Goal: Task Accomplishment & Management: Use online tool/utility

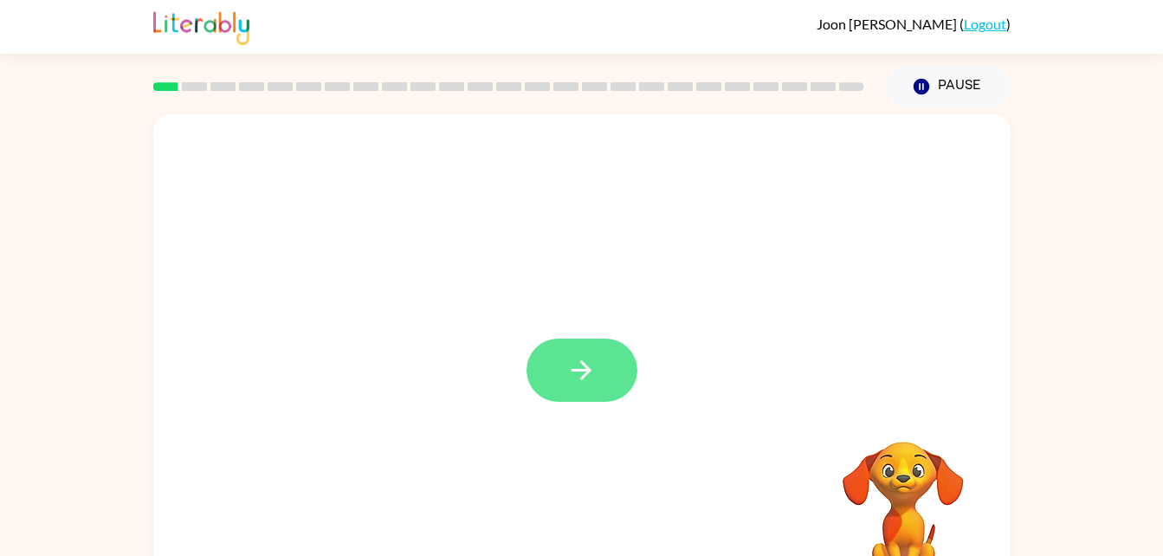
click at [563, 360] on button "button" at bounding box center [581, 370] width 111 height 63
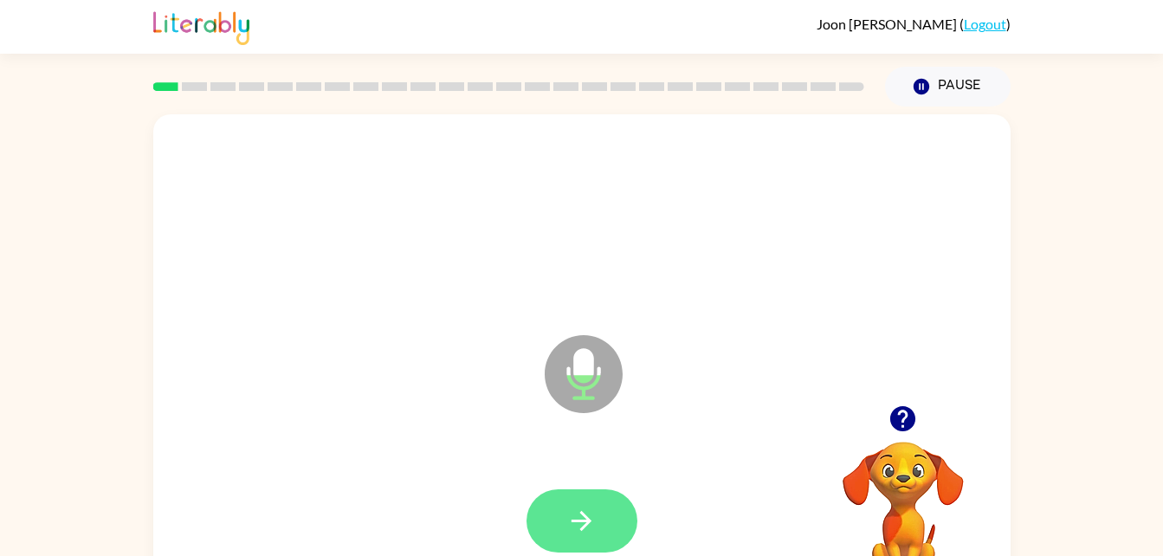
click at [599, 526] on button "button" at bounding box center [581, 520] width 111 height 63
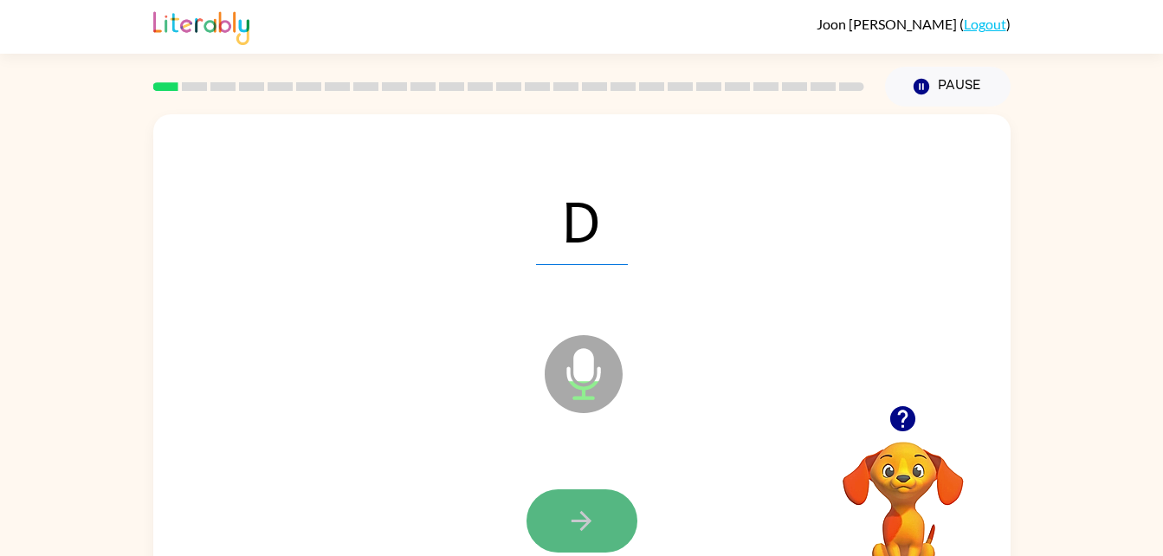
click at [591, 526] on icon "button" at bounding box center [581, 521] width 30 height 30
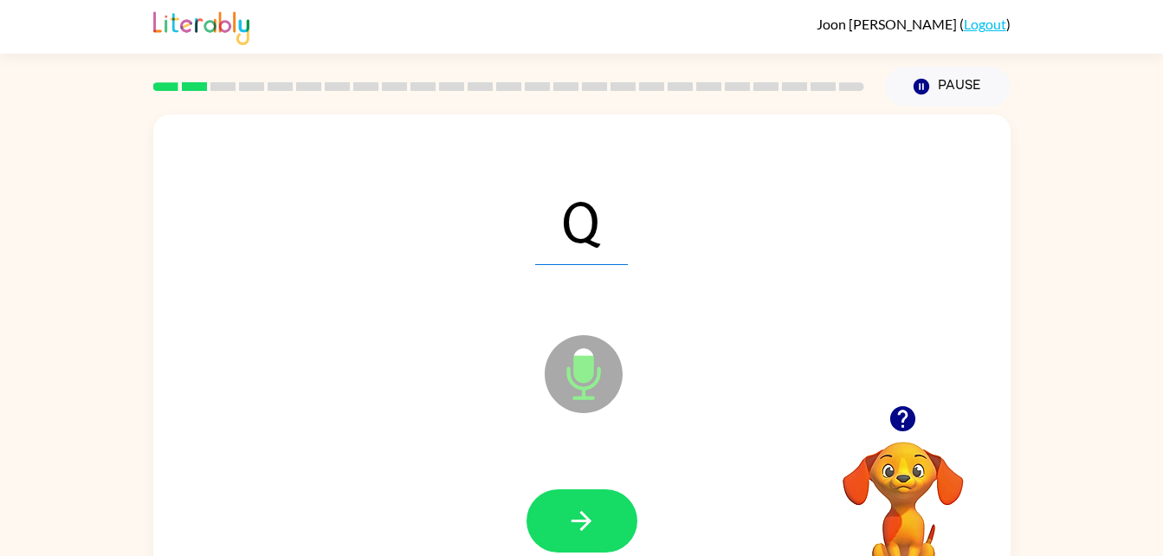
click at [223, 367] on div "Q Microphone The Microphone is here when it is your turn to talk" at bounding box center [581, 361] width 857 height 494
click at [225, 367] on div "Q Microphone The Microphone is here when it is your turn to talk" at bounding box center [581, 361] width 857 height 494
click at [971, 87] on button "Pause Pause" at bounding box center [948, 87] width 126 height 40
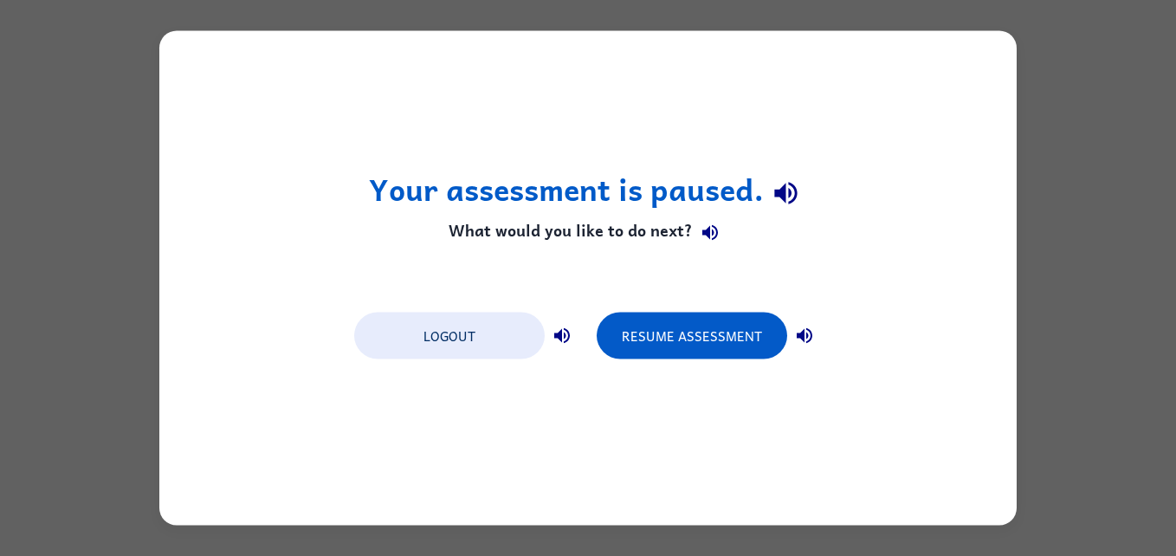
click at [73, 345] on div "Your assessment is paused. What would you like to do next? Logout Resume Assess…" at bounding box center [588, 278] width 1176 height 556
click at [73, 337] on div "Your assessment is paused. What would you like to do next? Logout Resume Assess…" at bounding box center [588, 278] width 1176 height 556
click at [104, 335] on div "Your assessment is paused. What would you like to do next? Logout Resume Assess…" at bounding box center [588, 278] width 1176 height 556
click at [67, 315] on div "Your assessment is paused. What would you like to do next? Logout Resume Assess…" at bounding box center [588, 278] width 1176 height 556
click at [85, 323] on div "Your assessment is paused. What would you like to do next? Logout Resume Assess…" at bounding box center [588, 278] width 1176 height 556
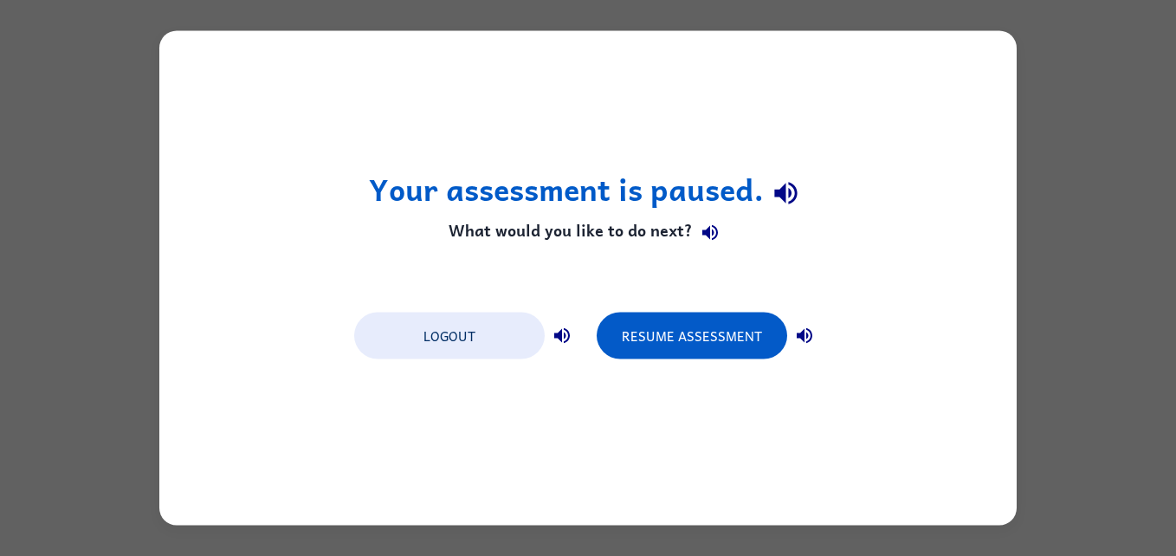
click at [85, 324] on div "Your assessment is paused. What would you like to do next? Logout Resume Assess…" at bounding box center [588, 278] width 1176 height 556
click at [84, 323] on div "Your assessment is paused. What would you like to do next? Logout Resume Assess…" at bounding box center [588, 278] width 1176 height 556
click at [80, 324] on div "Your assessment is paused. What would you like to do next? Logout Resume Assess…" at bounding box center [588, 278] width 1176 height 556
click at [81, 321] on div "Your assessment is paused. What would you like to do next? Logout Resume Assess…" at bounding box center [588, 278] width 1176 height 556
click at [81, 320] on div "Your assessment is paused. What would you like to do next? Logout Resume Assess…" at bounding box center [588, 278] width 1176 height 556
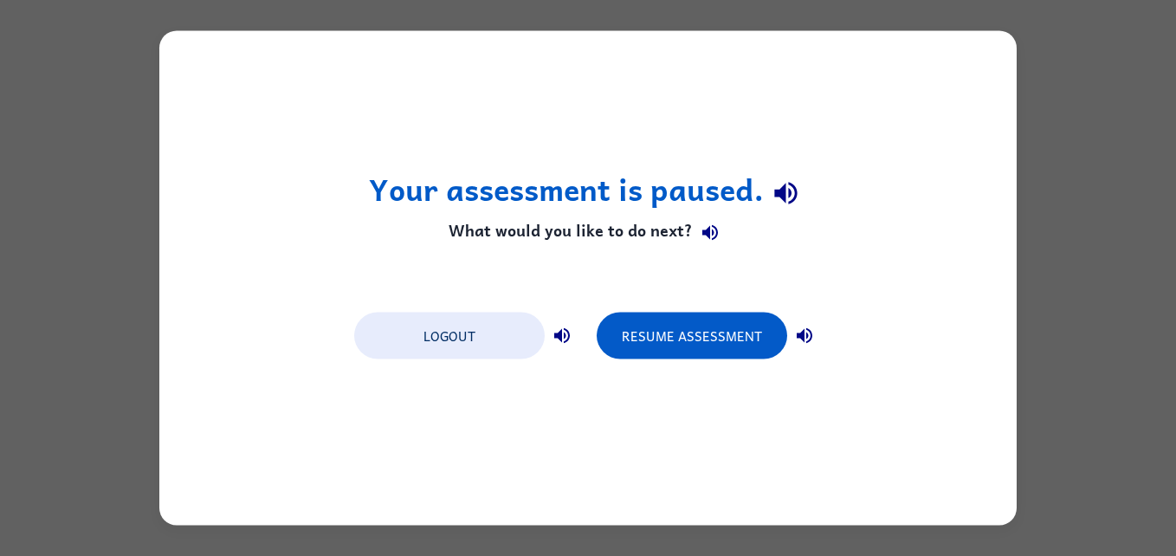
click at [82, 322] on div "Your assessment is paused. What would you like to do next? Logout Resume Assess…" at bounding box center [588, 278] width 1176 height 556
click at [718, 344] on button "Resume Assessment" at bounding box center [692, 336] width 190 height 47
click at [36, 322] on div "Your assessment is paused. What would you like to do next? Logout Resume Assess…" at bounding box center [588, 278] width 1176 height 556
click at [3, 333] on div "Your assessment is paused. What would you like to do next? Logout Resume Assess…" at bounding box center [588, 278] width 1176 height 556
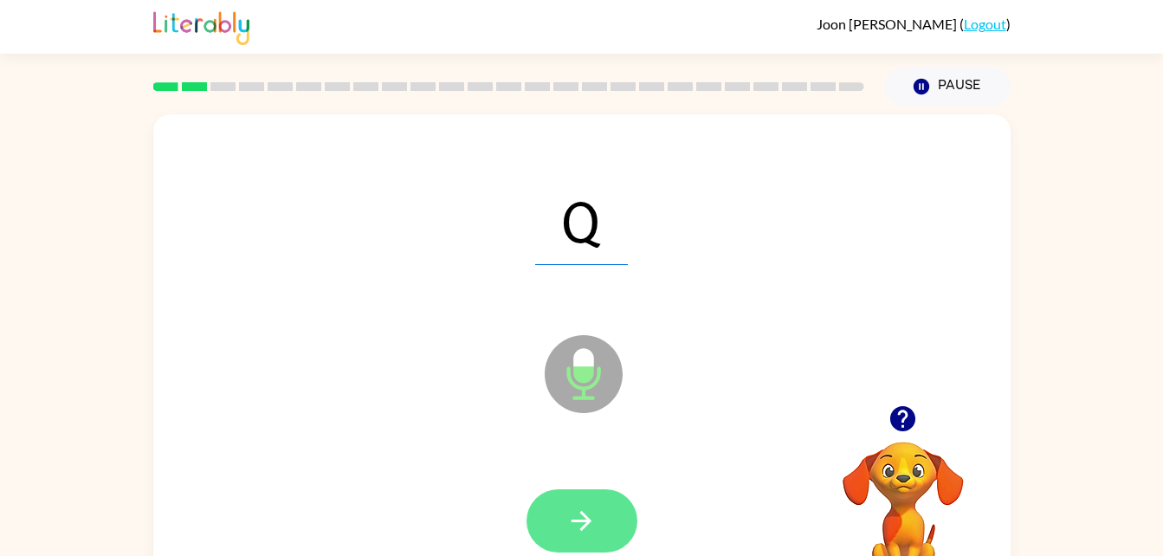
click at [593, 530] on icon "button" at bounding box center [581, 521] width 30 height 30
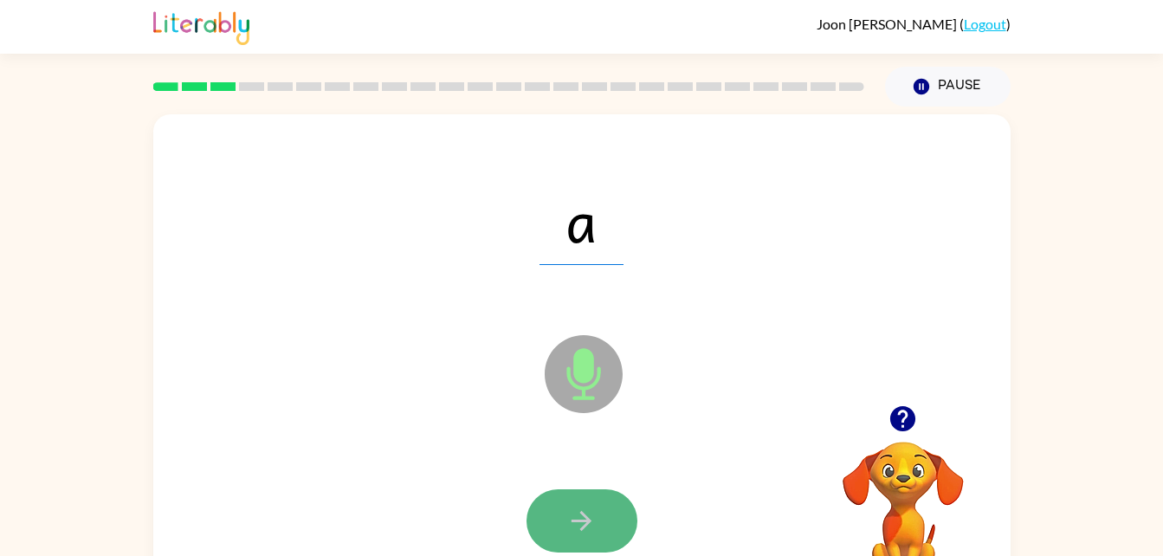
click at [584, 517] on icon "button" at bounding box center [581, 521] width 30 height 30
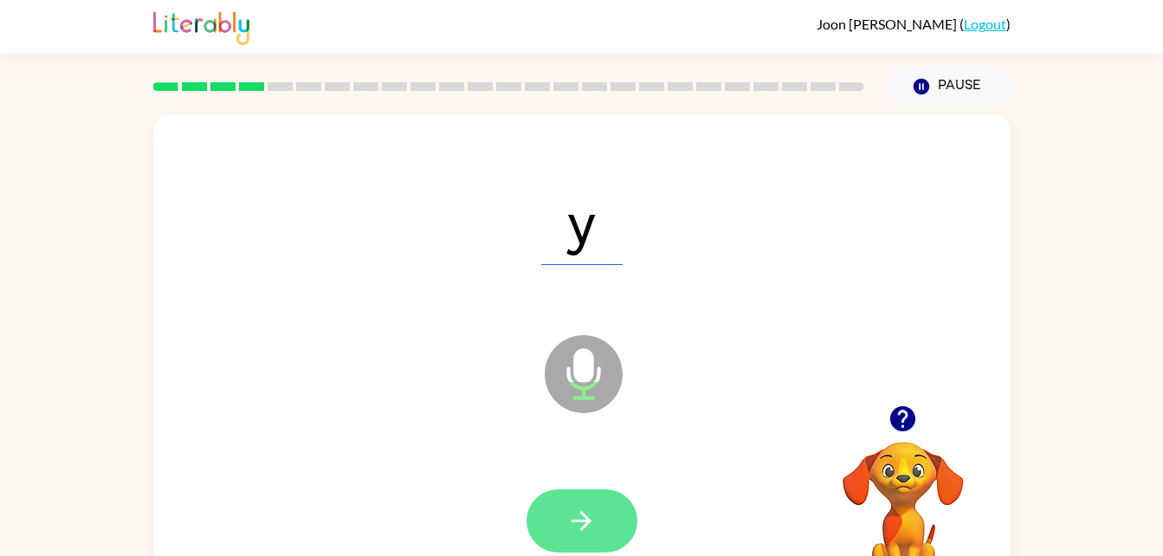
click at [574, 526] on icon "button" at bounding box center [581, 521] width 30 height 30
click at [591, 513] on icon "button" at bounding box center [581, 521] width 30 height 30
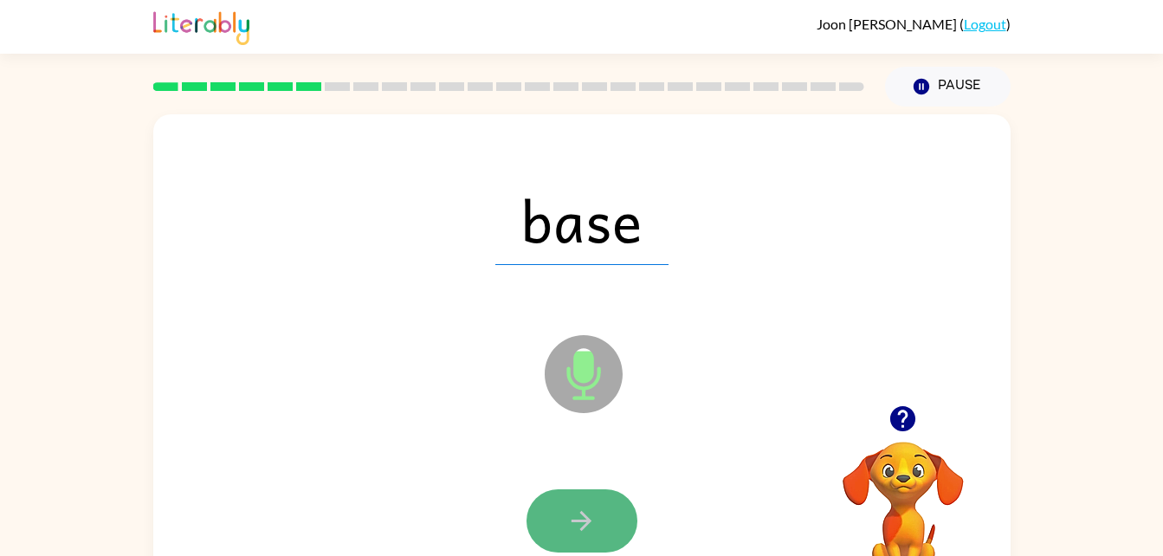
click at [591, 510] on icon "button" at bounding box center [581, 521] width 30 height 30
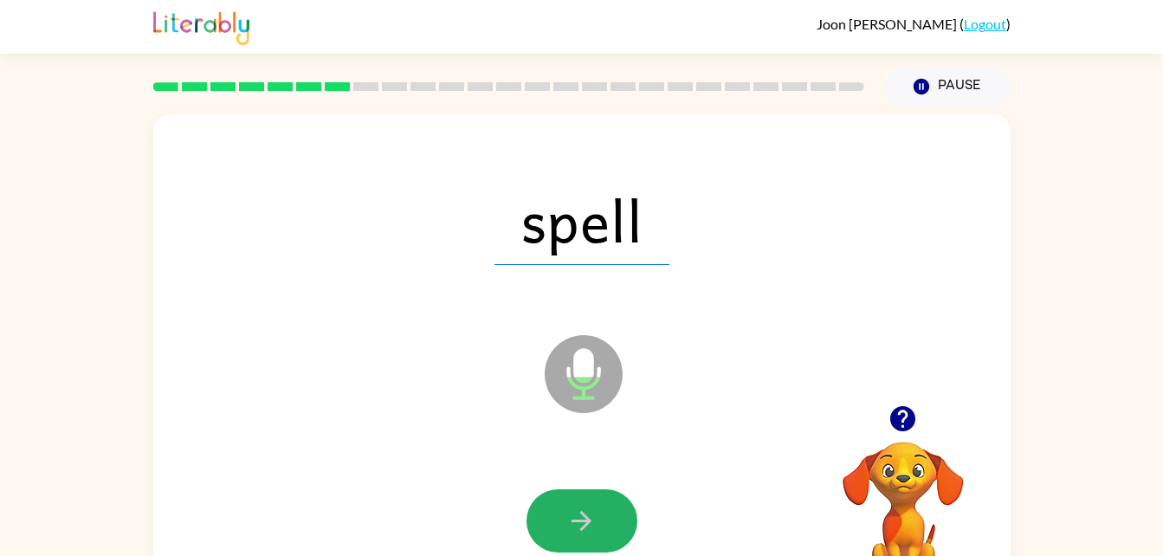
click at [590, 528] on icon "button" at bounding box center [581, 521] width 30 height 30
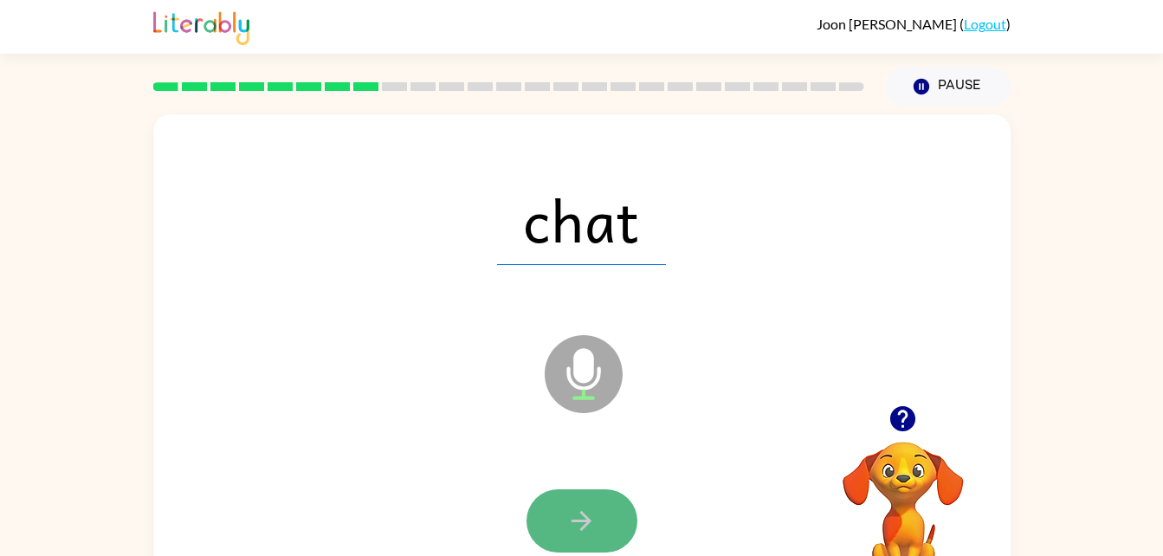
click at [599, 515] on button "button" at bounding box center [581, 520] width 111 height 63
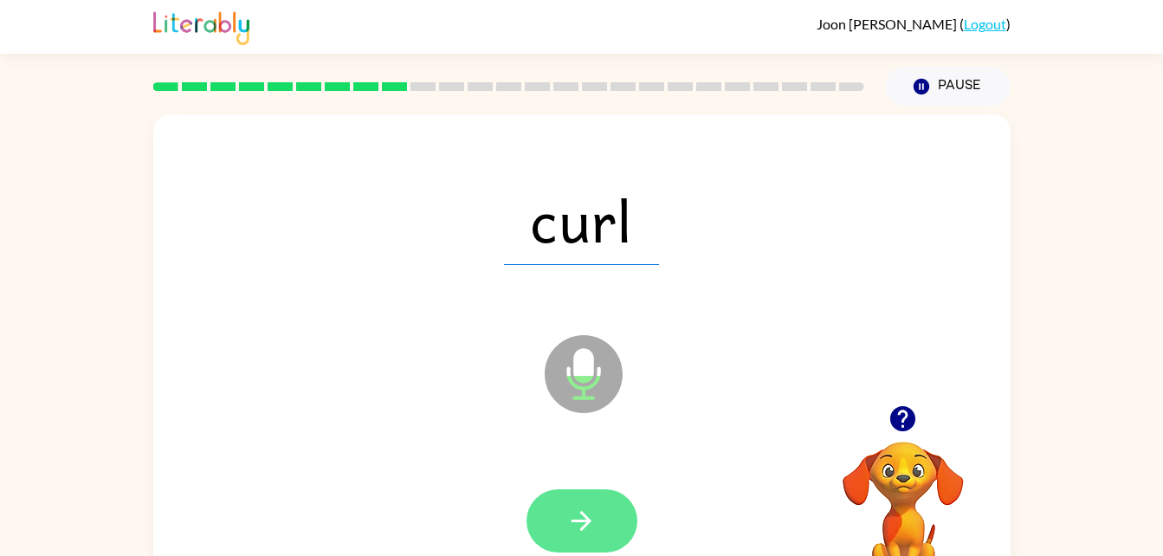
click at [607, 534] on button "button" at bounding box center [581, 520] width 111 height 63
click at [607, 535] on button "button" at bounding box center [581, 520] width 111 height 63
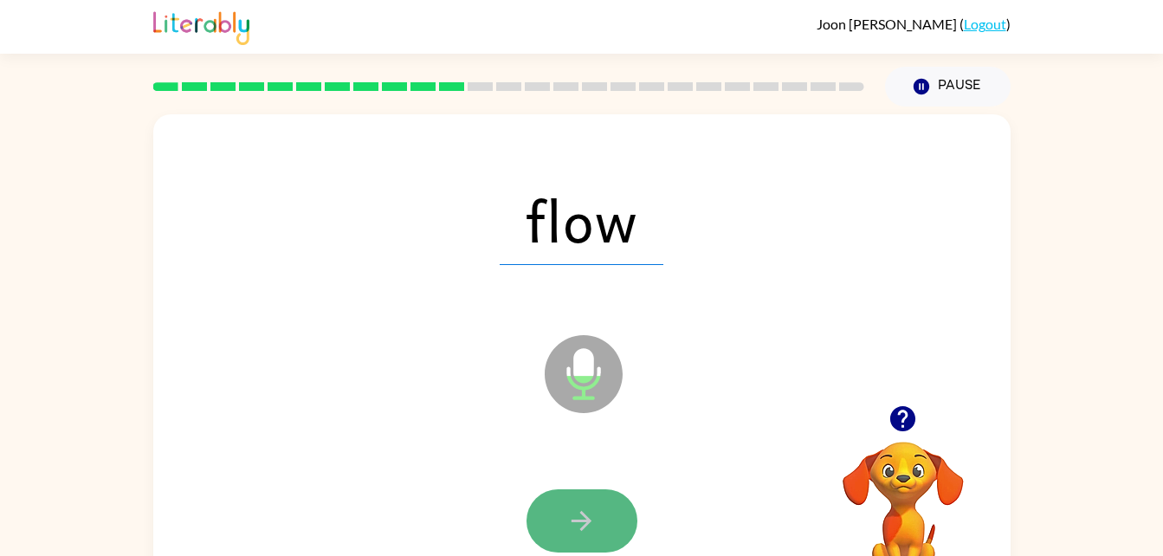
click at [579, 514] on icon "button" at bounding box center [581, 521] width 30 height 30
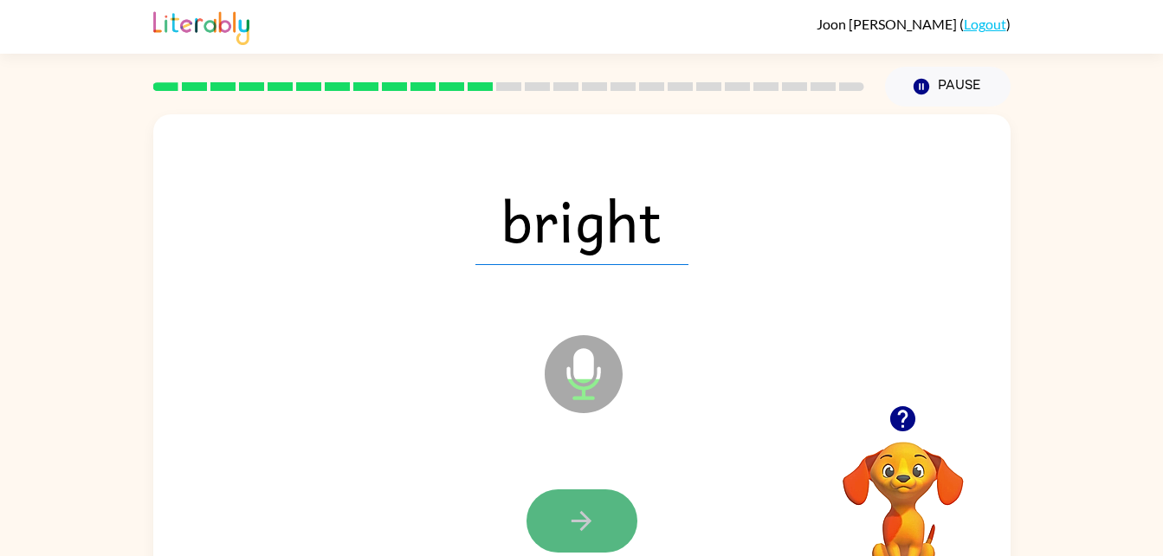
drag, startPoint x: 579, startPoint y: 514, endPoint x: 570, endPoint y: 517, distance: 9.9
click at [570, 517] on icon "button" at bounding box center [581, 521] width 30 height 30
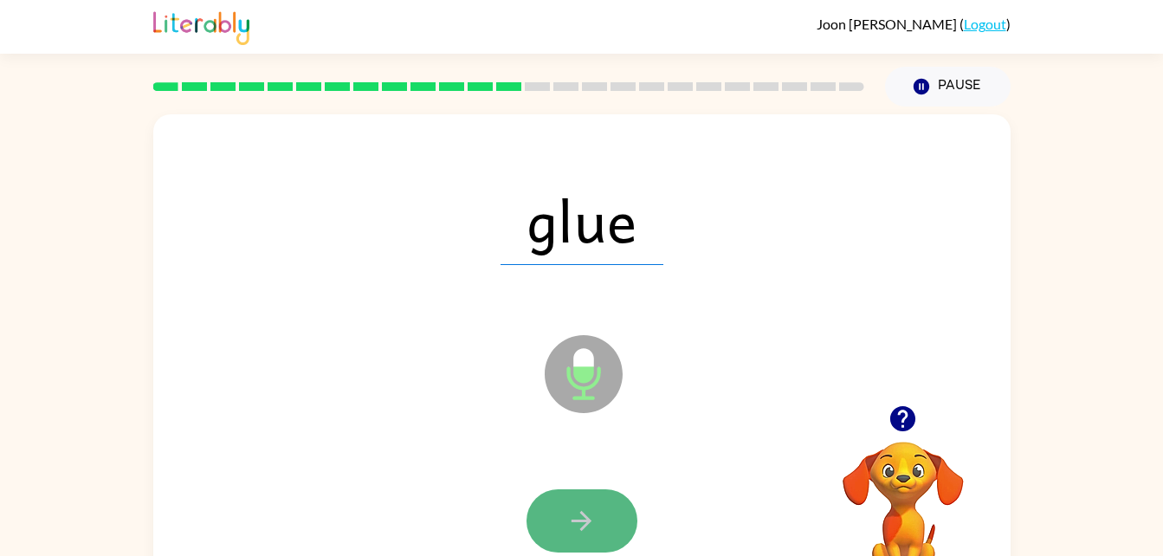
click at [571, 527] on icon "button" at bounding box center [581, 521] width 30 height 30
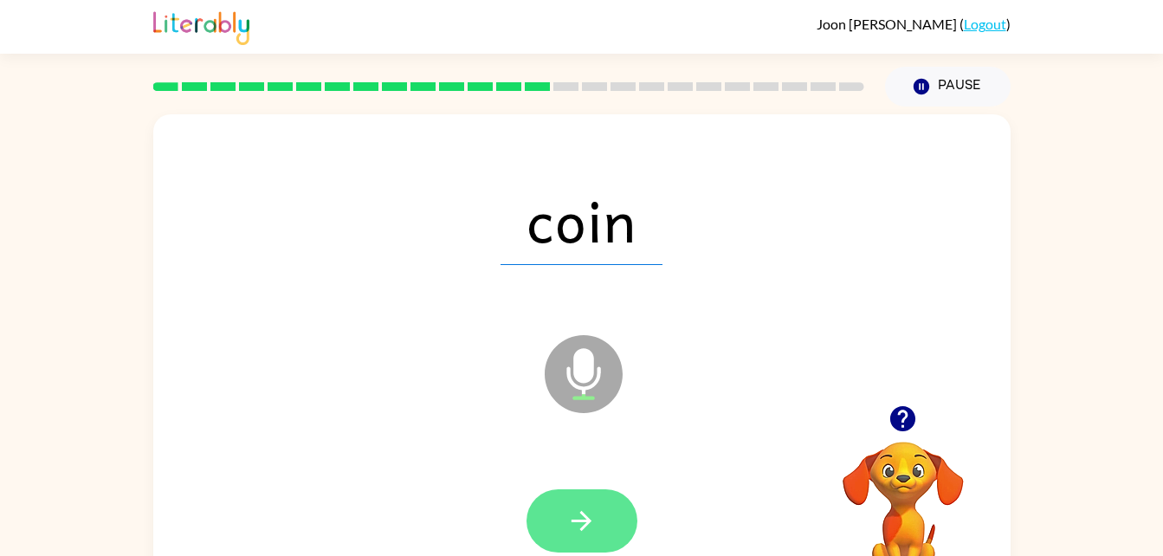
drag, startPoint x: 571, startPoint y: 527, endPoint x: 583, endPoint y: 537, distance: 15.4
click at [583, 537] on button "button" at bounding box center [581, 520] width 111 height 63
click at [583, 529] on icon "button" at bounding box center [581, 521] width 20 height 20
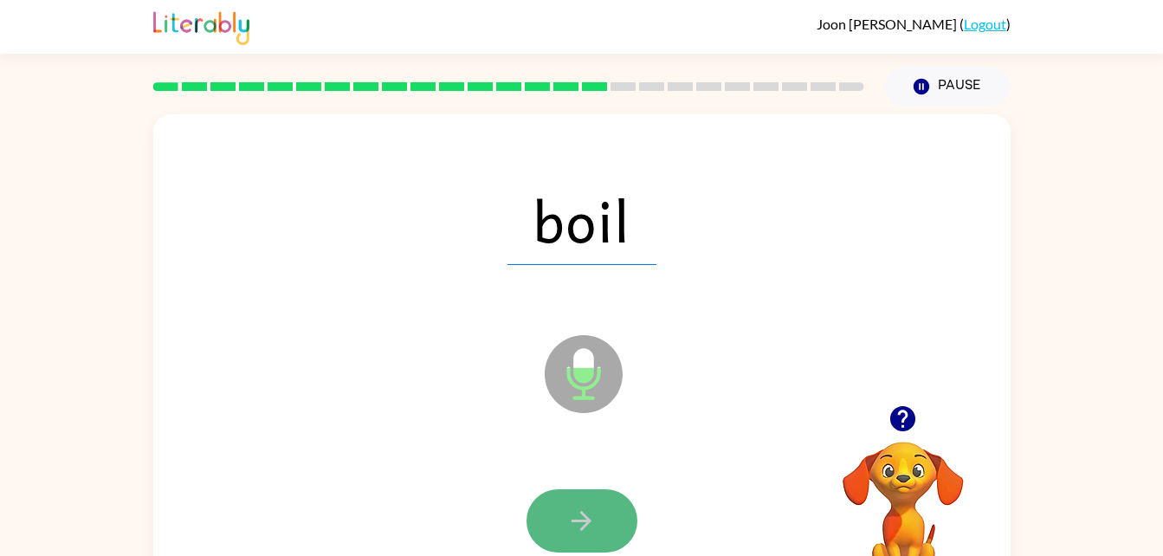
click at [591, 522] on icon "button" at bounding box center [581, 521] width 30 height 30
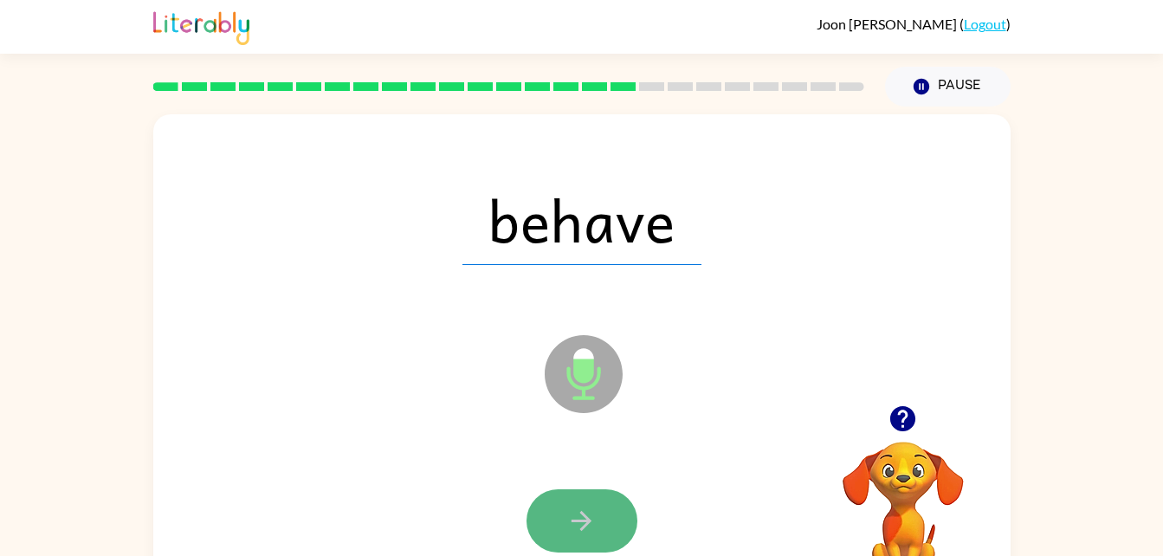
click at [578, 513] on icon "button" at bounding box center [581, 521] width 30 height 30
click at [579, 507] on icon "button" at bounding box center [581, 521] width 30 height 30
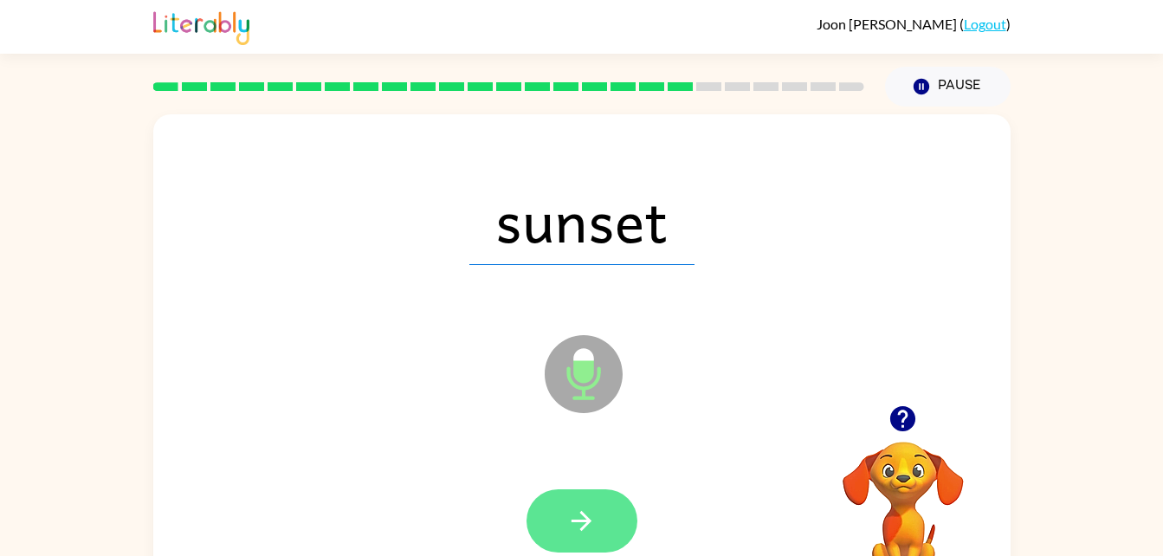
click at [591, 537] on button "button" at bounding box center [581, 520] width 111 height 63
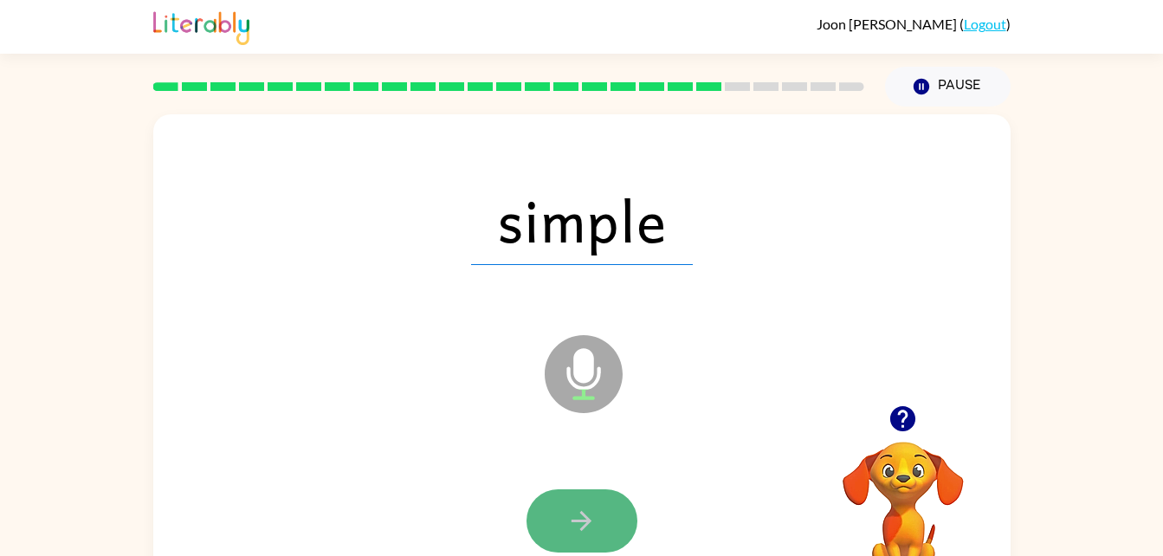
click at [561, 505] on button "button" at bounding box center [581, 520] width 111 height 63
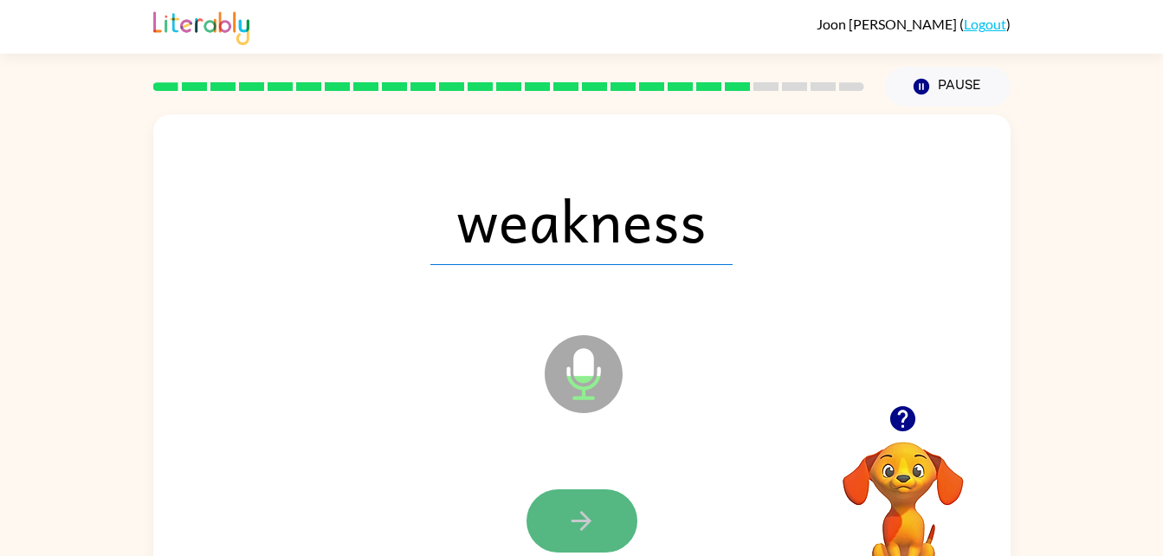
click at [573, 534] on icon "button" at bounding box center [581, 521] width 30 height 30
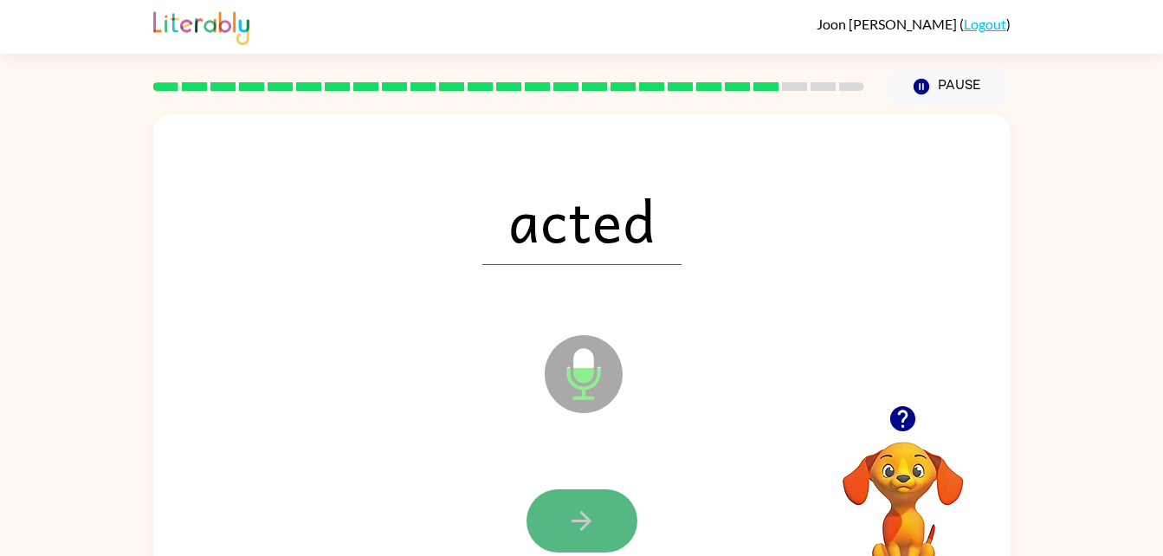
click at [581, 529] on icon "button" at bounding box center [581, 521] width 20 height 20
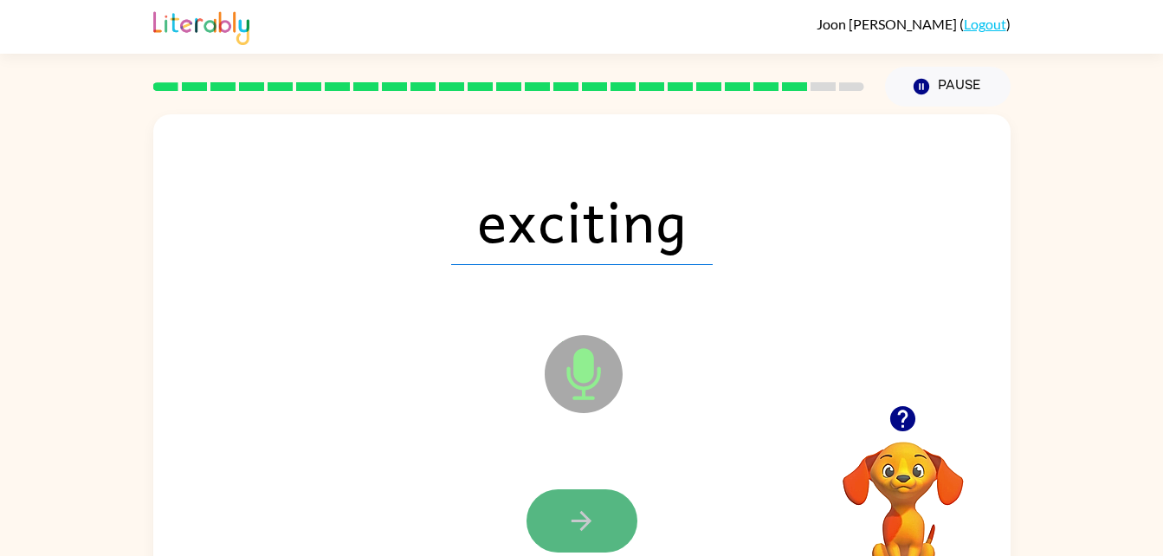
click at [608, 528] on button "button" at bounding box center [581, 520] width 111 height 63
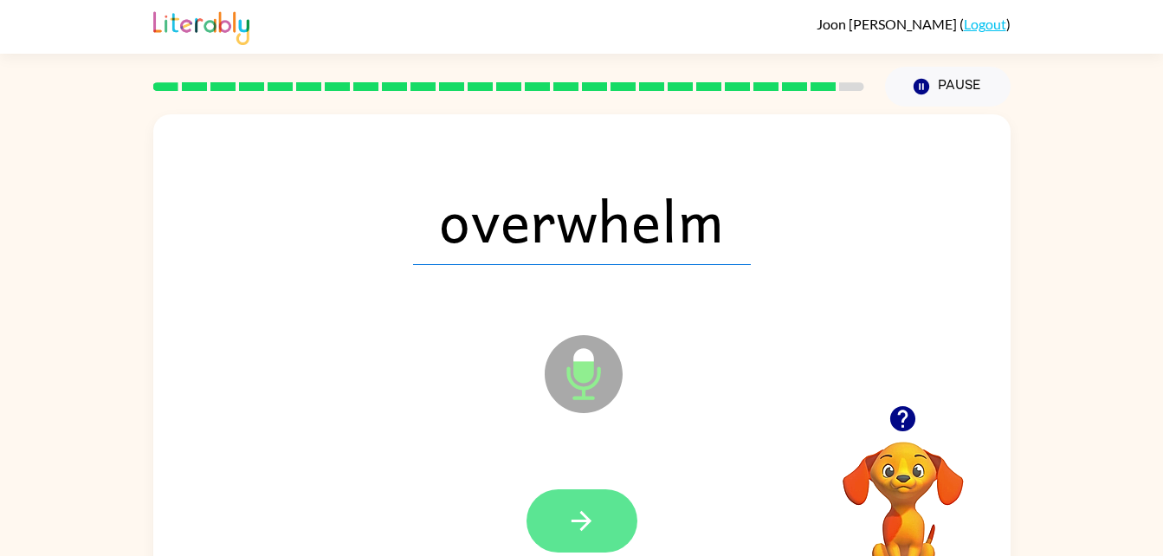
click at [591, 523] on icon "button" at bounding box center [581, 521] width 30 height 30
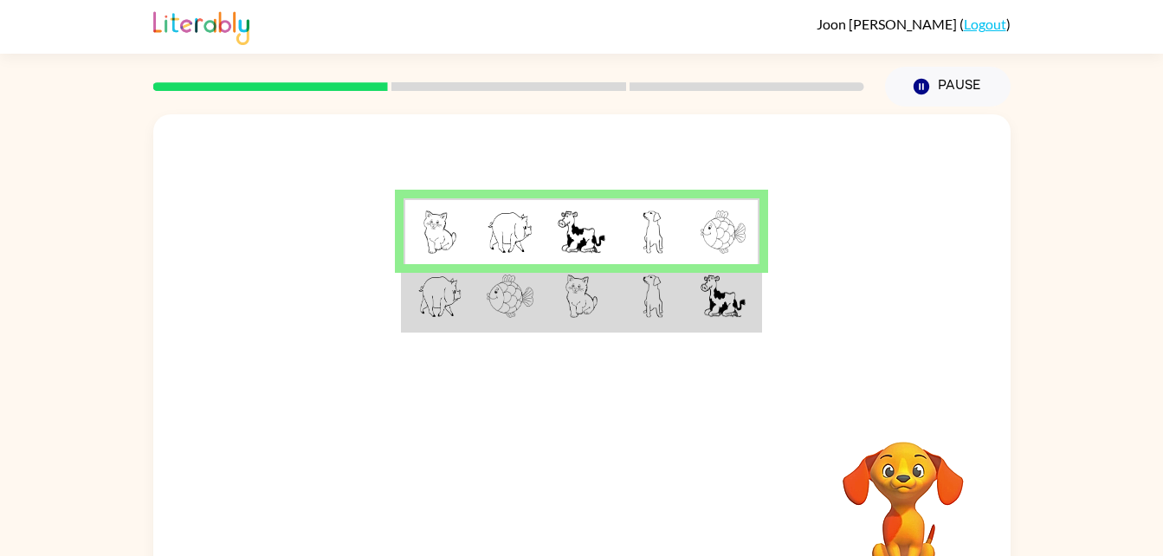
drag, startPoint x: 552, startPoint y: 486, endPoint x: 613, endPoint y: 310, distance: 185.9
click at [613, 310] on div "Your browser must support playing .mp4 files to use Literably. Please try using…" at bounding box center [581, 361] width 857 height 494
click at [539, 313] on td at bounding box center [510, 297] width 71 height 67
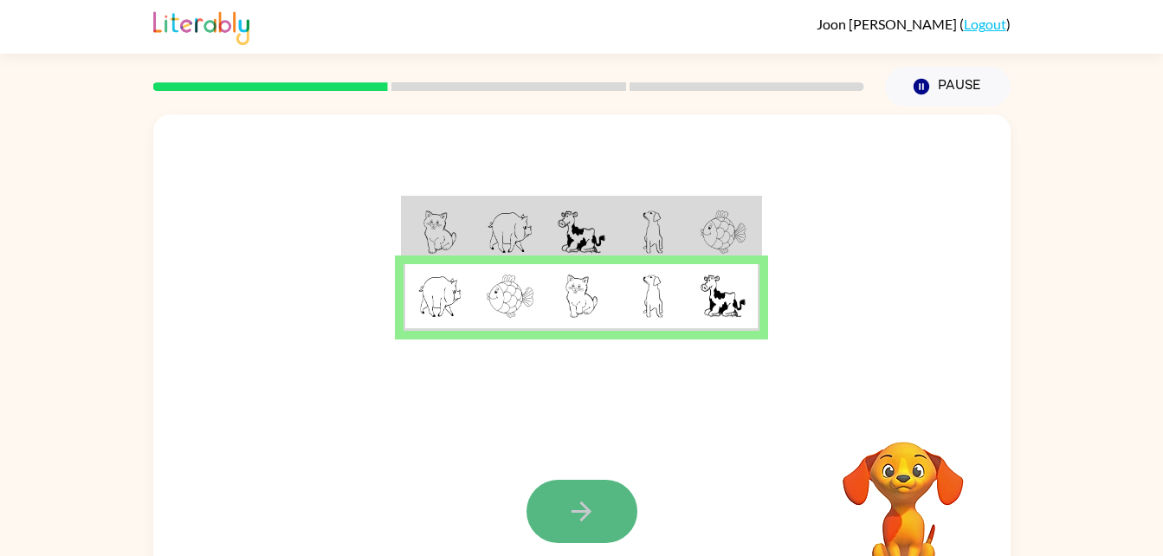
click at [588, 503] on icon "button" at bounding box center [581, 511] width 30 height 30
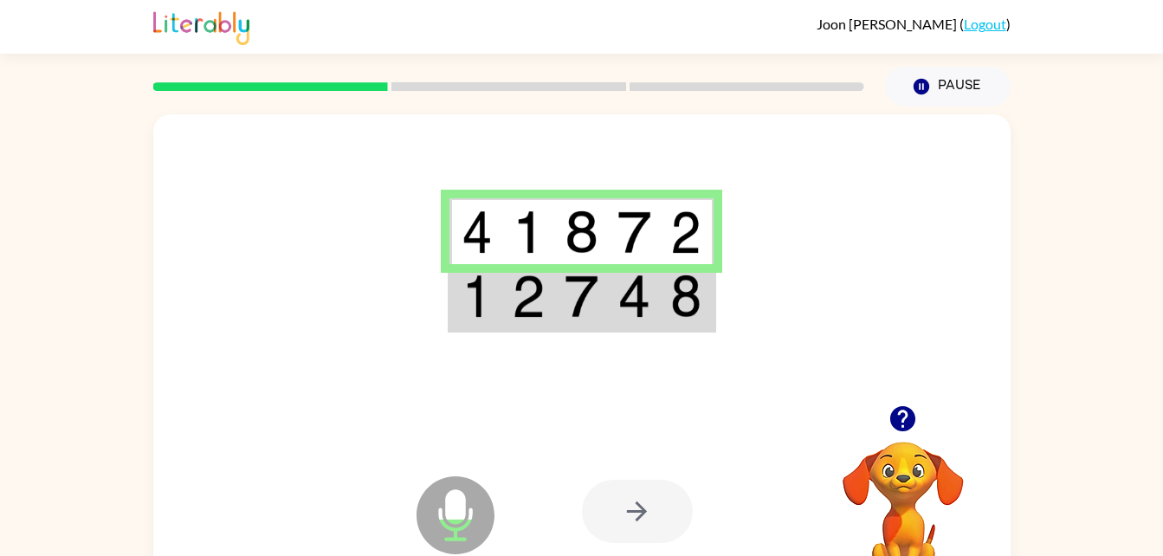
click at [490, 307] on img at bounding box center [477, 295] width 31 height 43
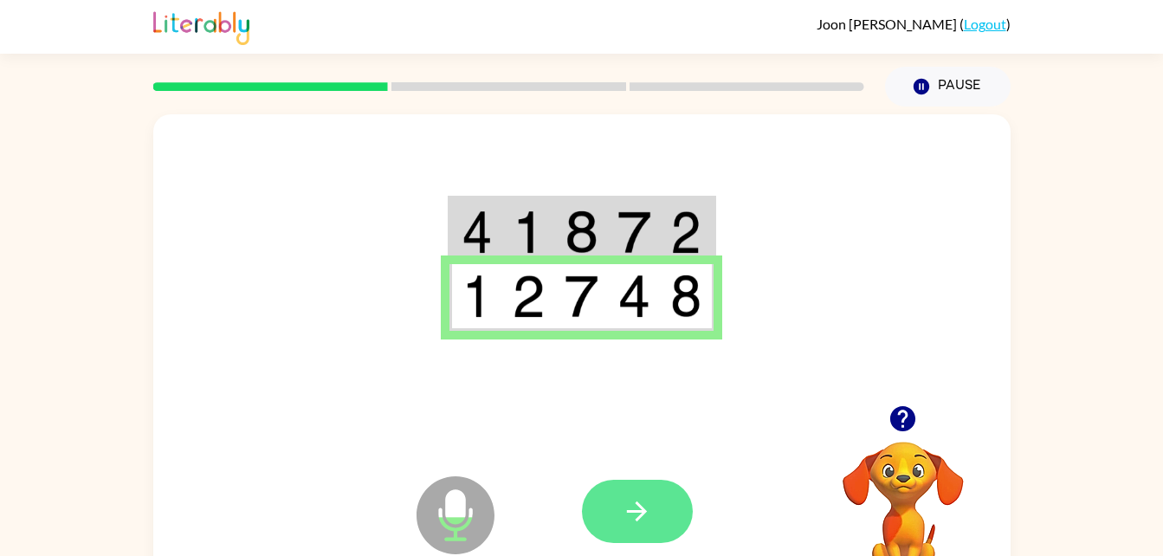
click at [646, 506] on icon "button" at bounding box center [637, 511] width 30 height 30
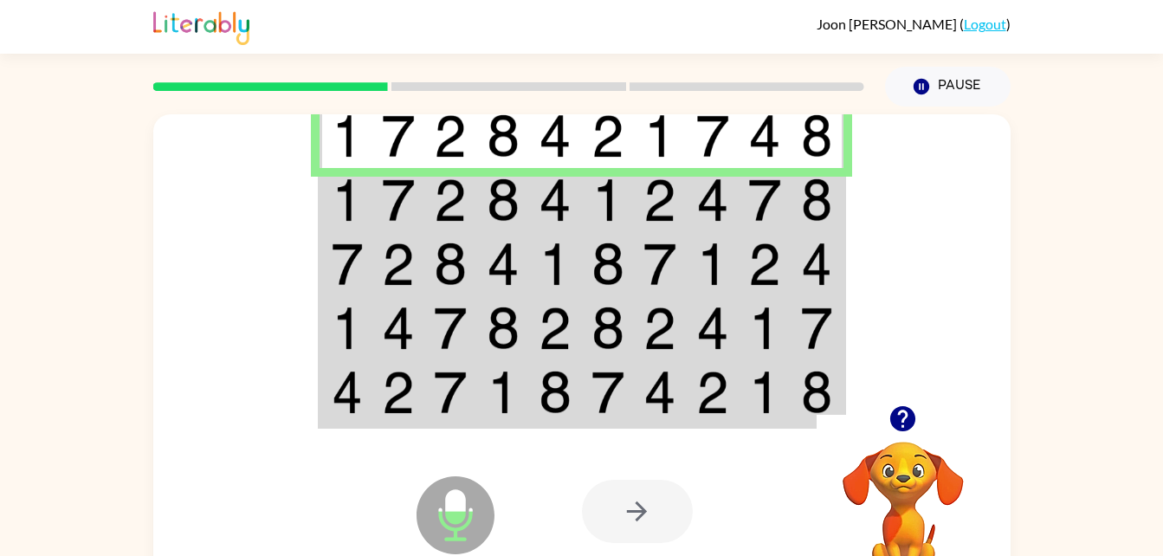
click at [771, 207] on img at bounding box center [764, 199] width 33 height 43
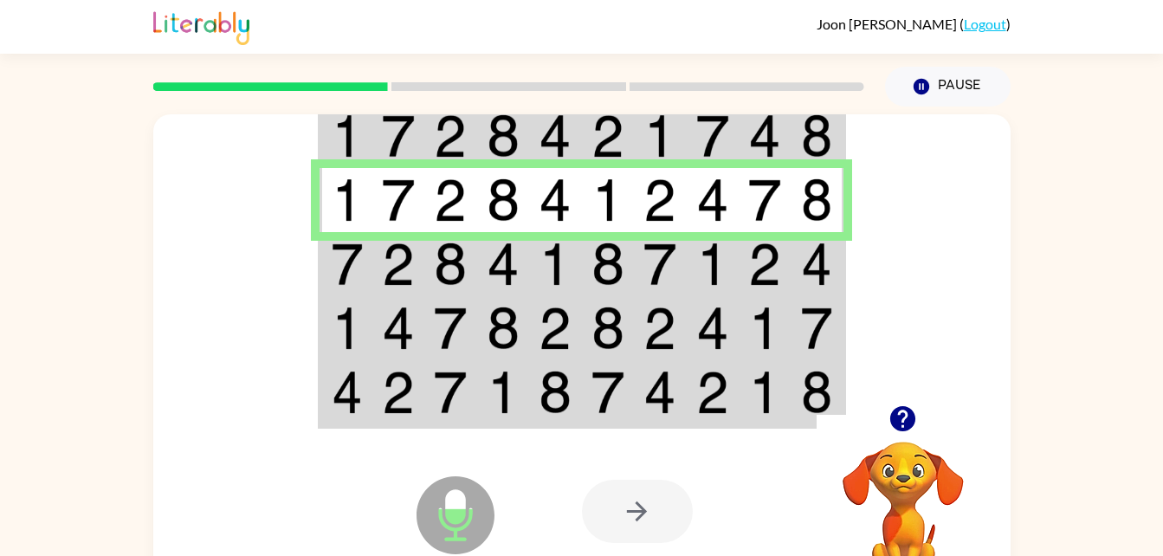
click at [796, 248] on td at bounding box center [817, 264] width 53 height 64
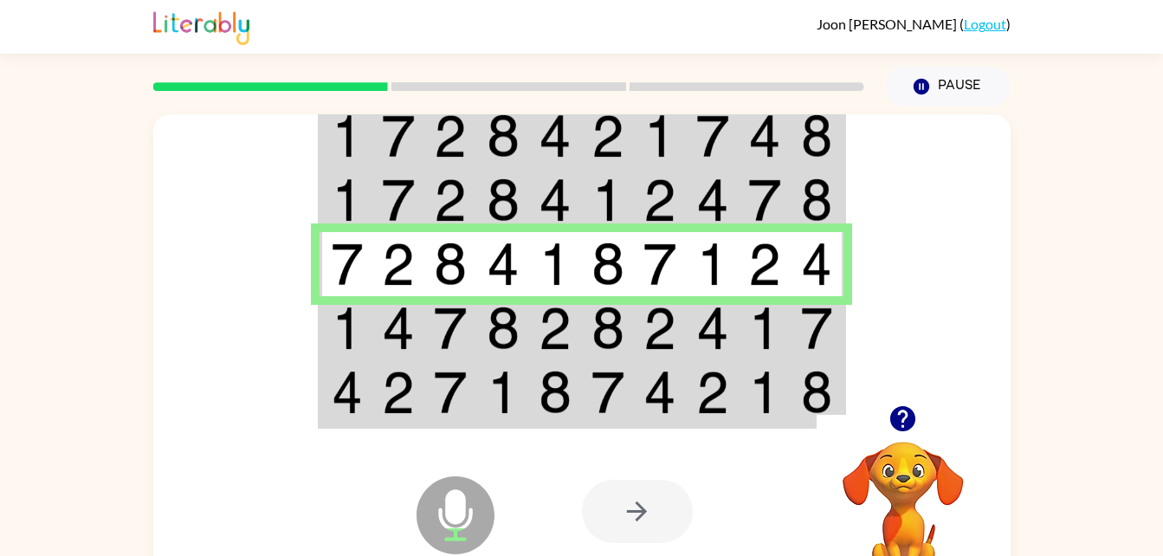
click at [797, 278] on td at bounding box center [817, 264] width 53 height 64
click at [830, 336] on img at bounding box center [816, 328] width 31 height 43
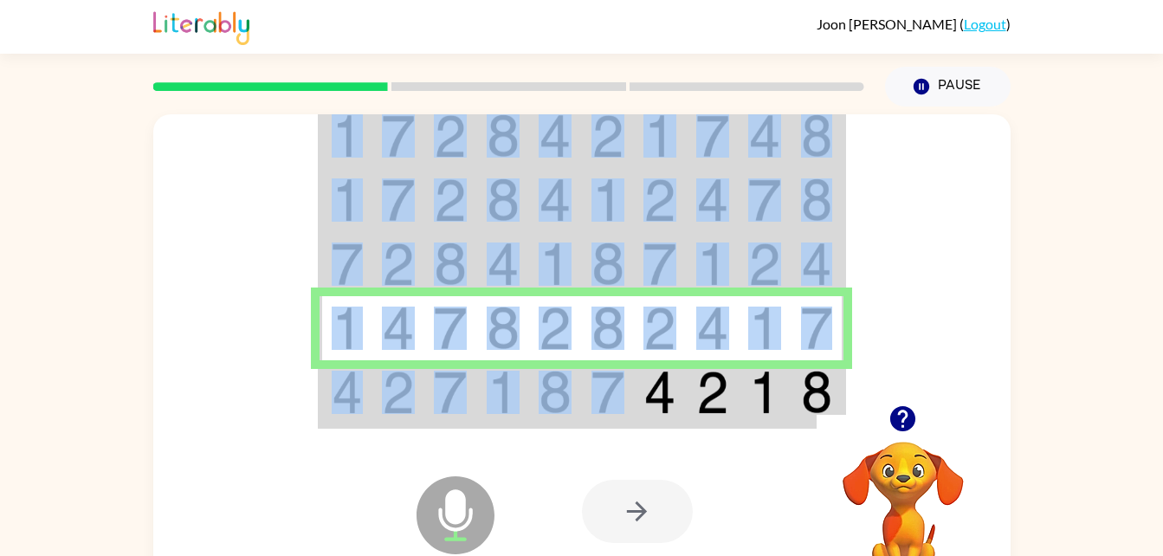
drag, startPoint x: 1005, startPoint y: 265, endPoint x: 614, endPoint y: 405, distance: 415.8
click at [614, 405] on div at bounding box center [581, 259] width 857 height 291
drag, startPoint x: 614, startPoint y: 405, endPoint x: 553, endPoint y: 390, distance: 62.6
click at [553, 390] on img at bounding box center [555, 392] width 33 height 43
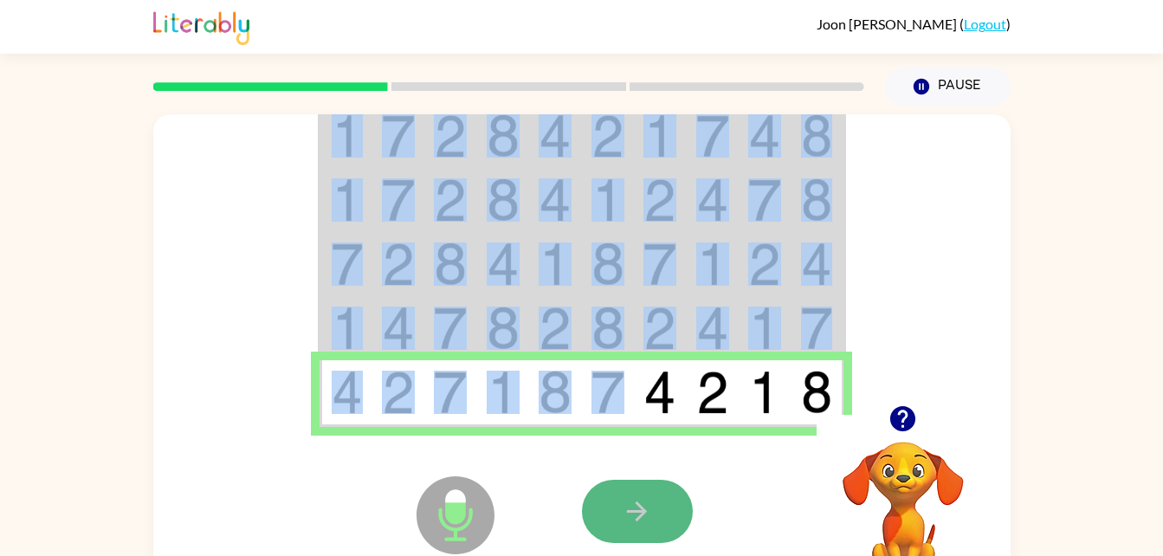
click at [667, 486] on button "button" at bounding box center [637, 511] width 111 height 63
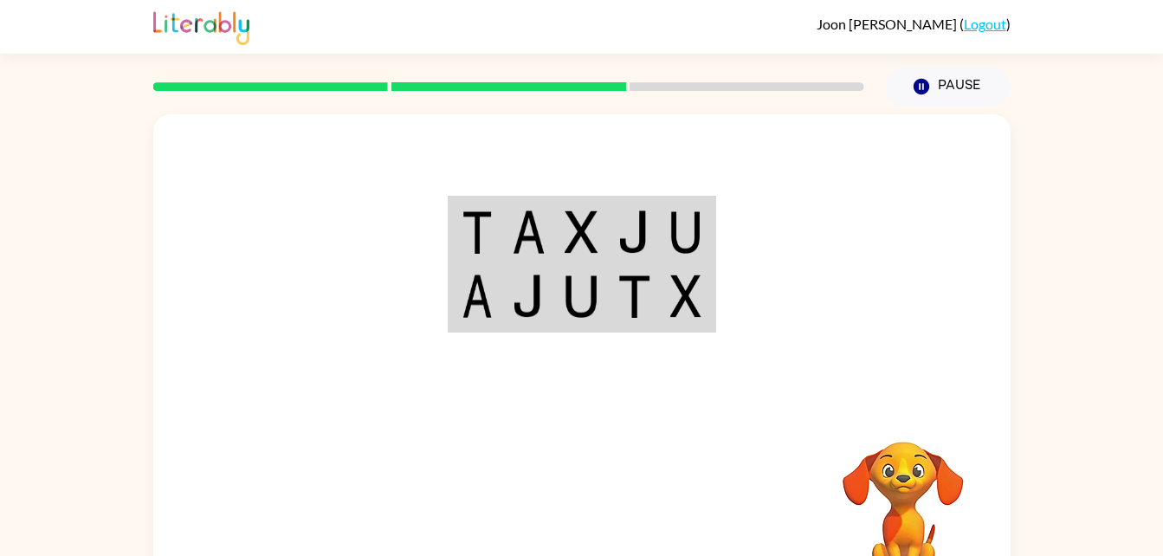
click at [473, 231] on img at bounding box center [477, 231] width 31 height 43
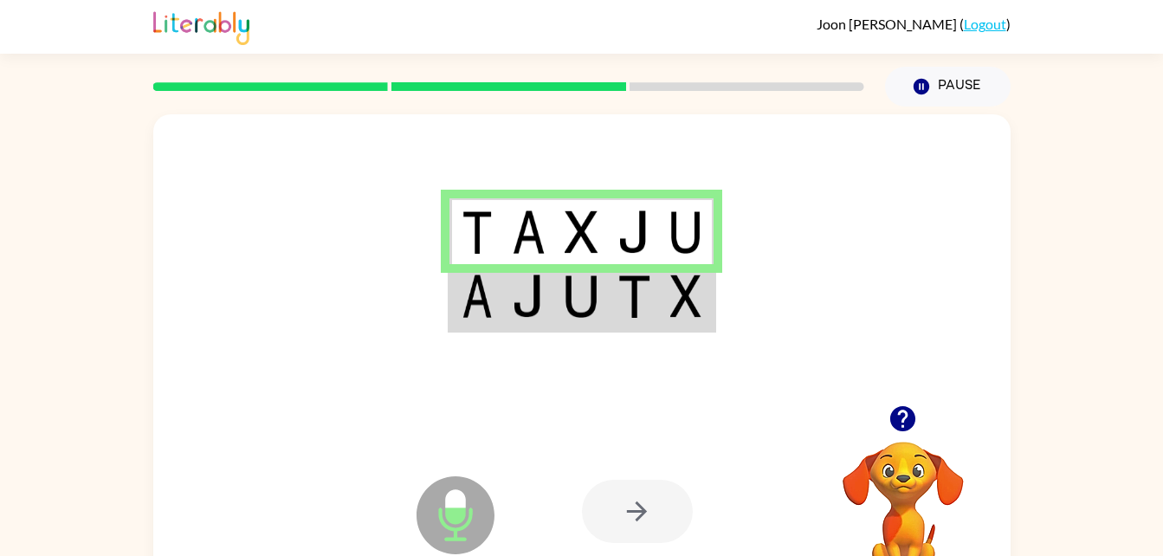
click at [623, 287] on img at bounding box center [633, 295] width 33 height 43
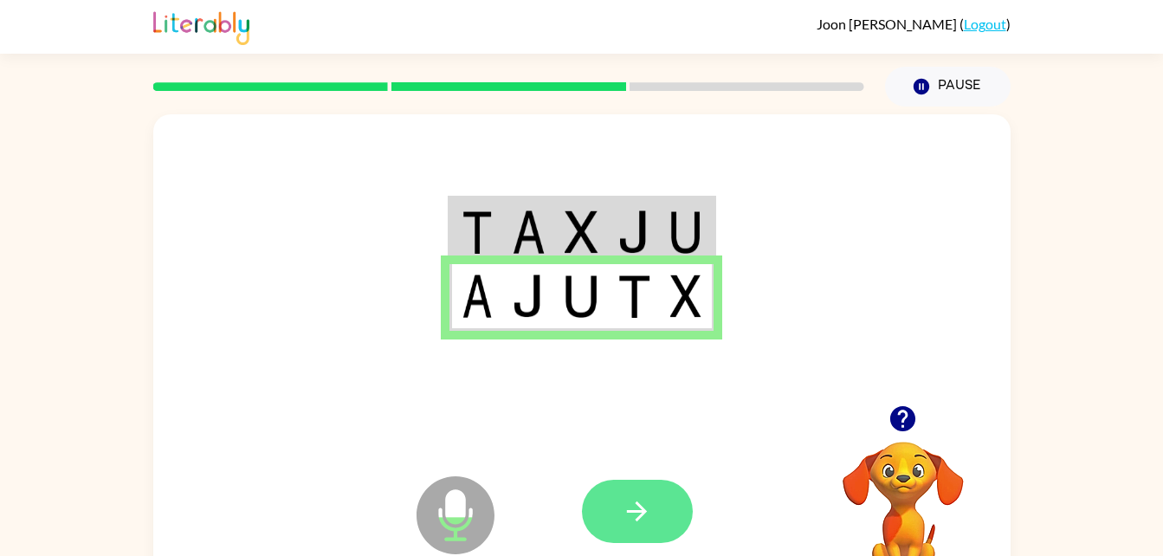
click at [659, 534] on button "button" at bounding box center [637, 511] width 111 height 63
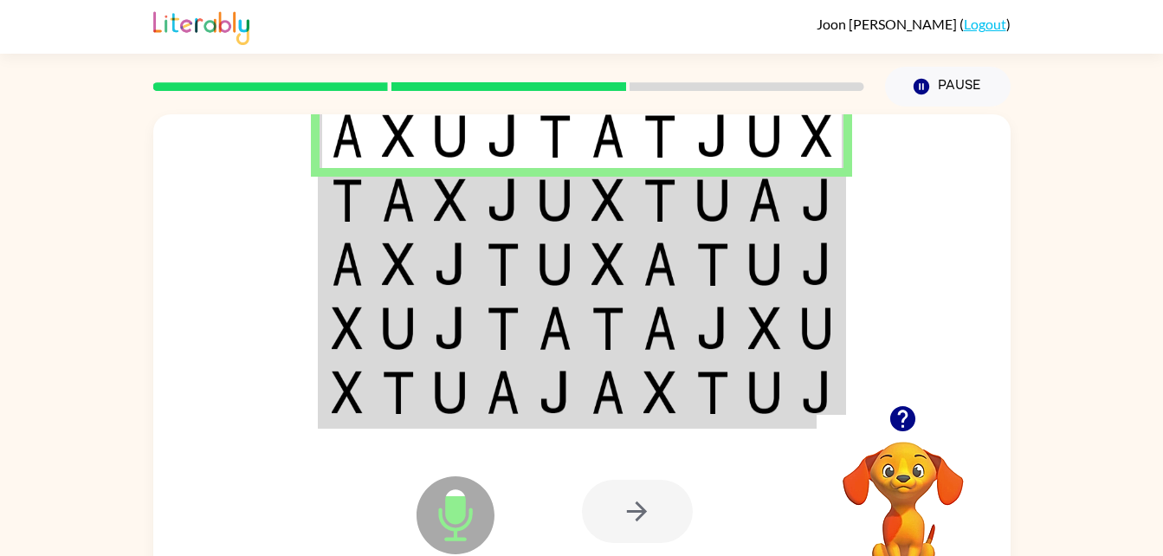
click at [554, 198] on img at bounding box center [555, 199] width 33 height 43
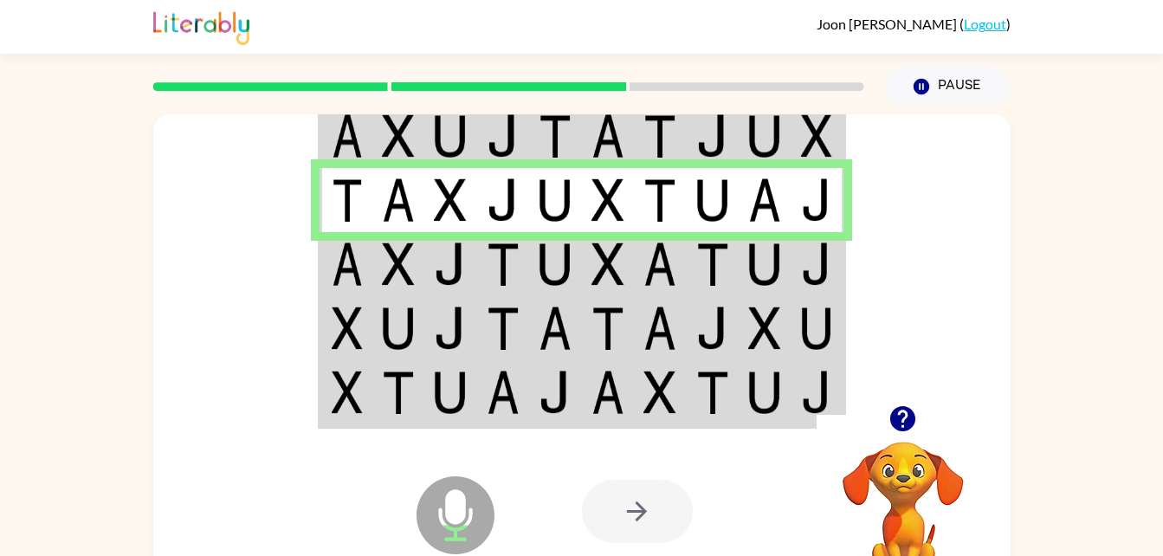
click at [824, 262] on img at bounding box center [816, 263] width 31 height 43
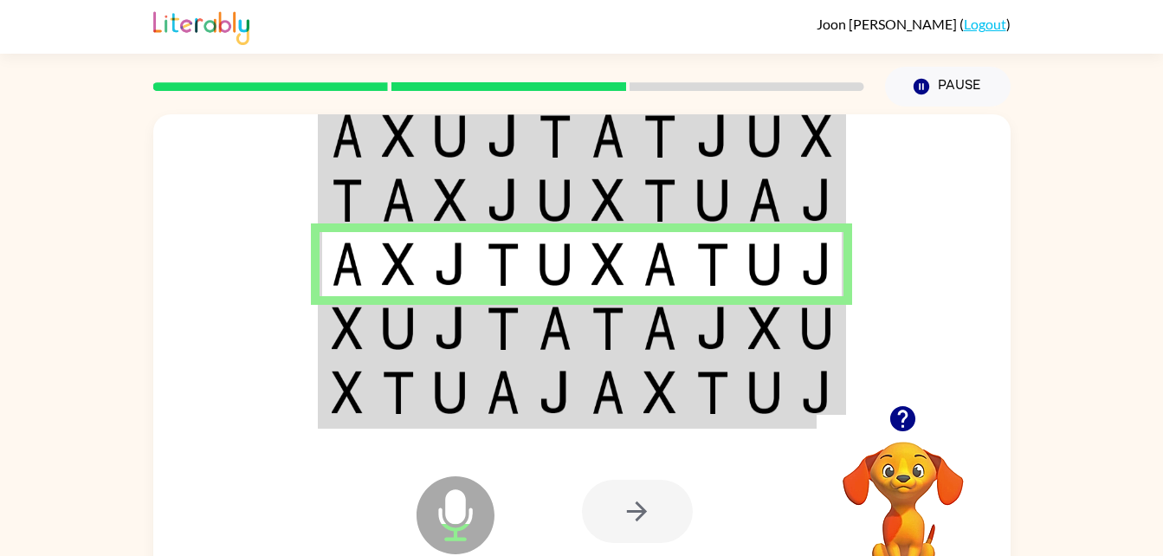
click at [797, 335] on td at bounding box center [817, 328] width 53 height 64
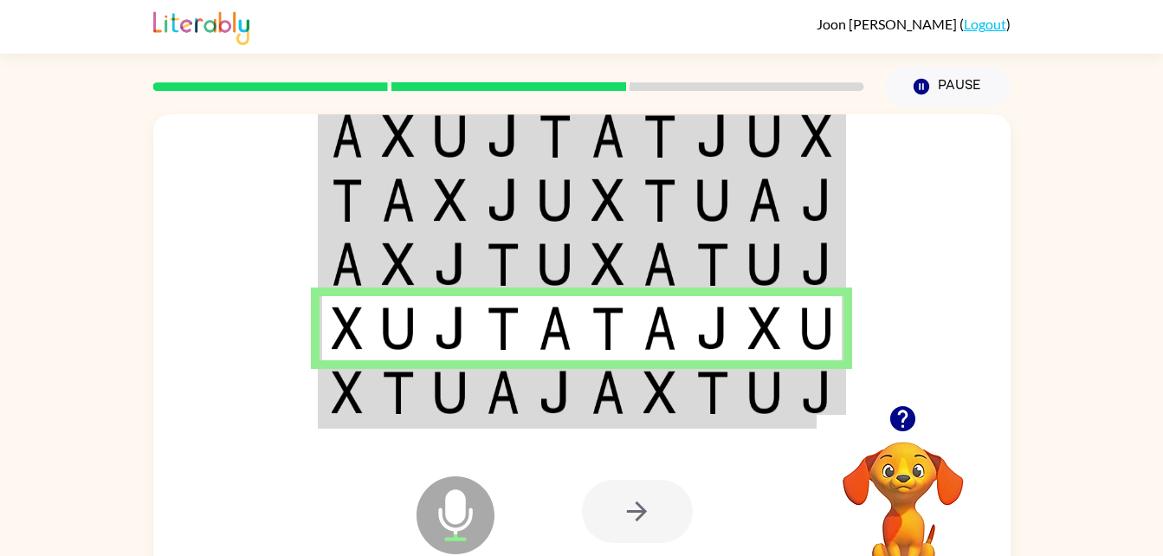
click at [358, 397] on img at bounding box center [347, 392] width 31 height 43
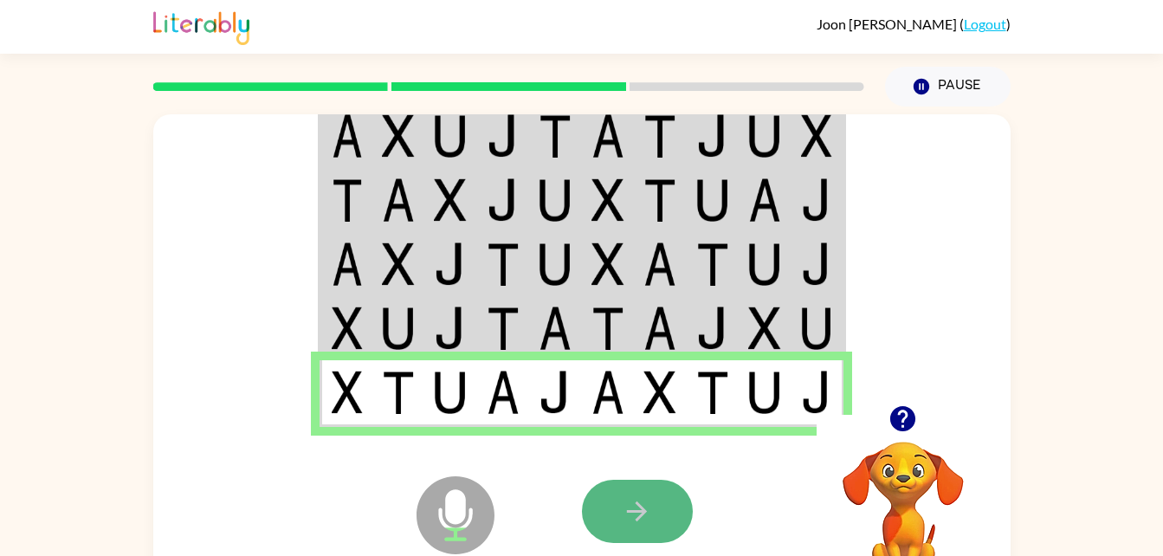
click at [637, 516] on icon "button" at bounding box center [637, 511] width 30 height 30
